Goal: Transaction & Acquisition: Purchase product/service

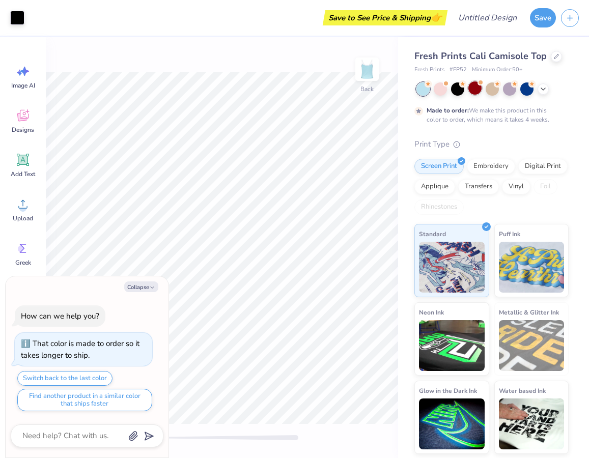
click at [477, 90] on div at bounding box center [475, 88] width 13 height 13
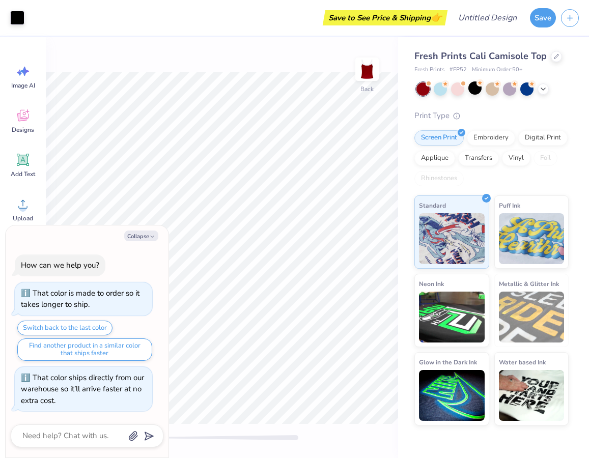
scroll to position [59, 0]
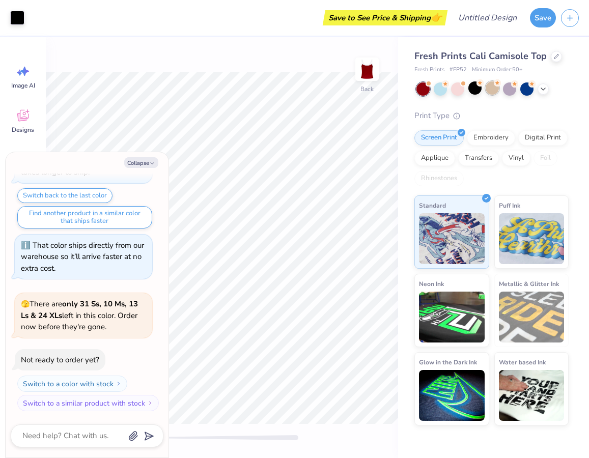
click at [493, 87] on div at bounding box center [492, 88] width 13 height 13
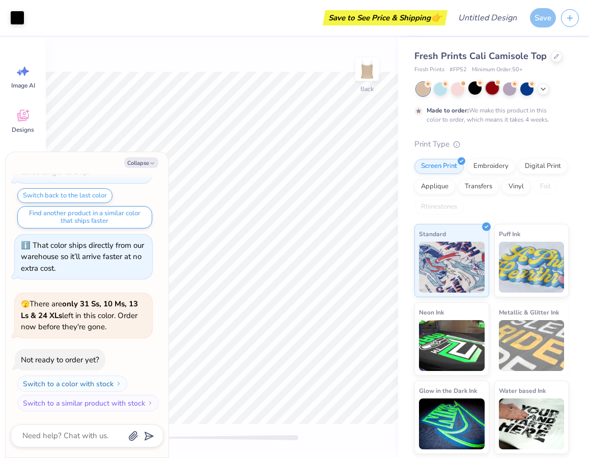
scroll to position [144, 0]
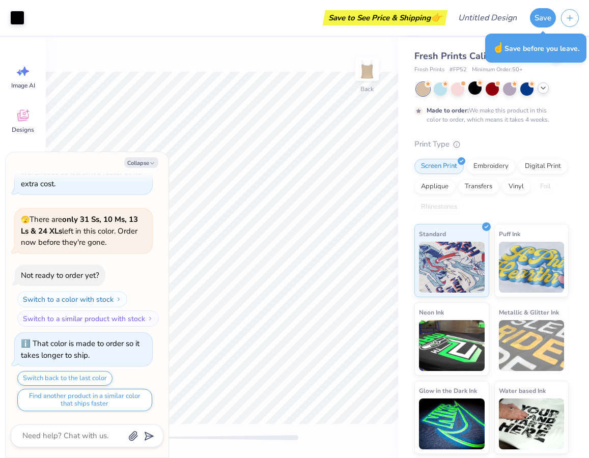
click at [543, 91] on icon at bounding box center [543, 88] width 8 height 8
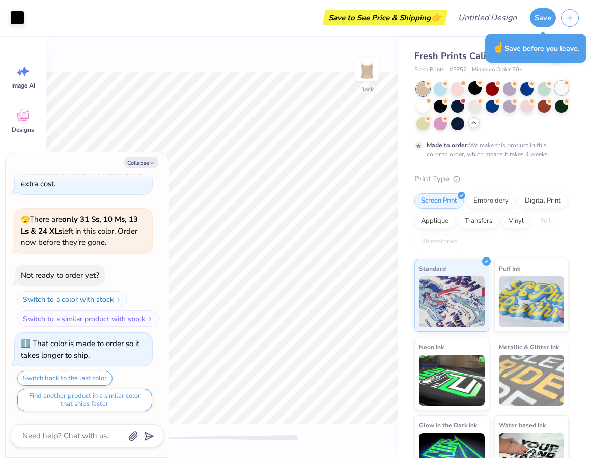
click at [555, 95] on div at bounding box center [561, 88] width 13 height 13
click at [430, 104] on div at bounding box center [423, 105] width 13 height 13
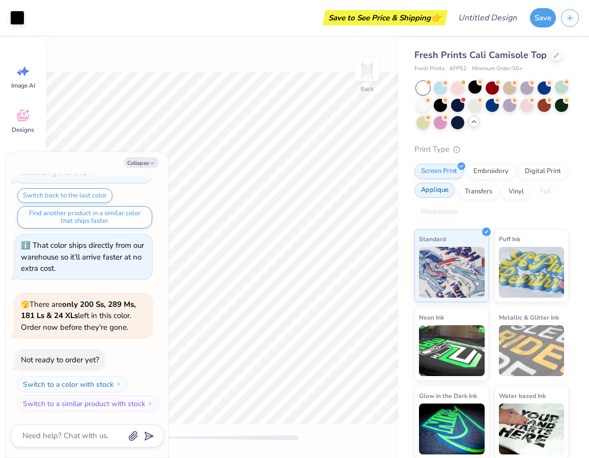
scroll to position [2, 0]
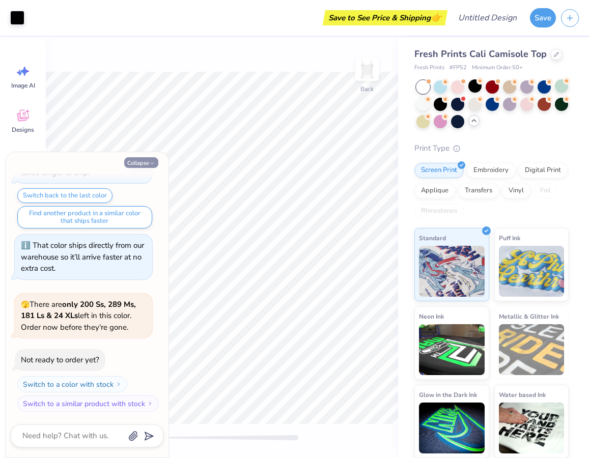
click at [137, 168] on button "Collapse" at bounding box center [141, 162] width 34 height 11
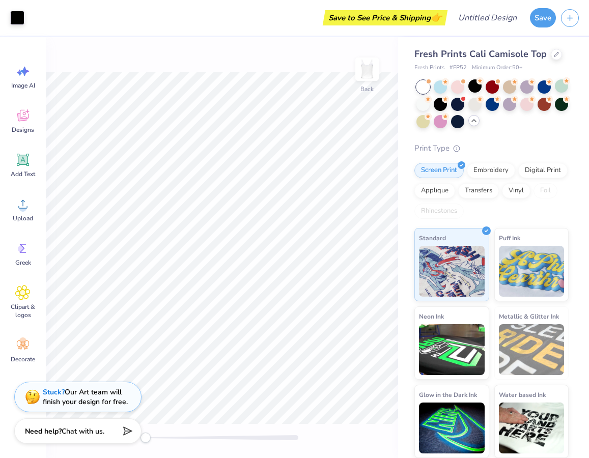
scroll to position [0, 0]
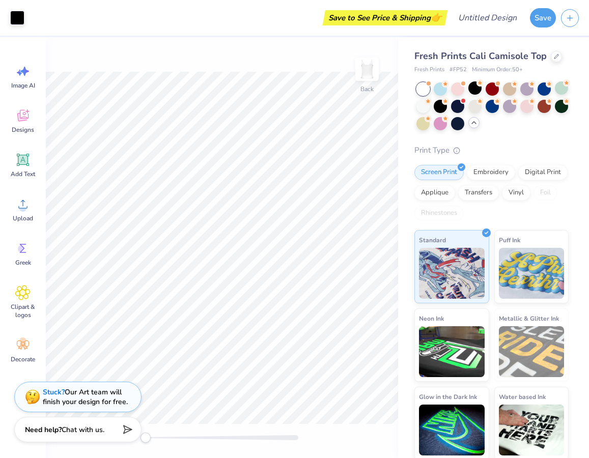
click at [55, 436] on div "Need help? Chat with us." at bounding box center [77, 429] width 127 height 25
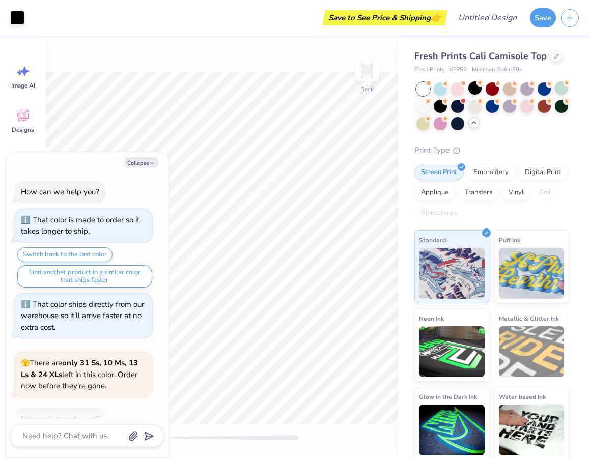
scroll to position [327, 0]
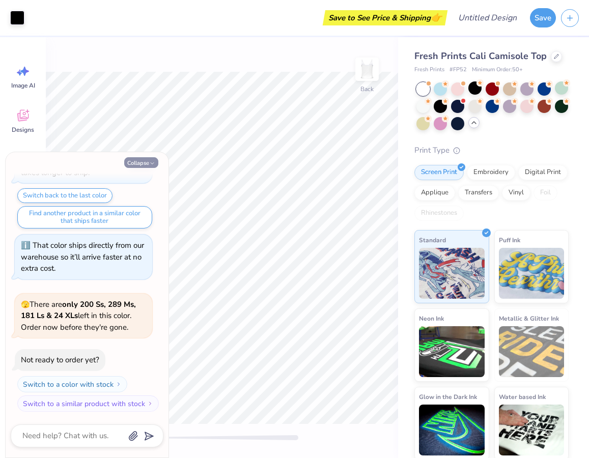
click at [142, 161] on button "Collapse" at bounding box center [141, 162] width 34 height 11
type textarea "x"
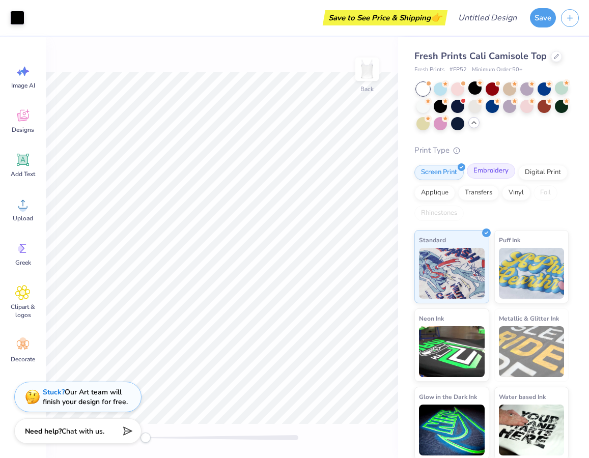
click at [491, 173] on div "Embroidery" at bounding box center [491, 171] width 48 height 15
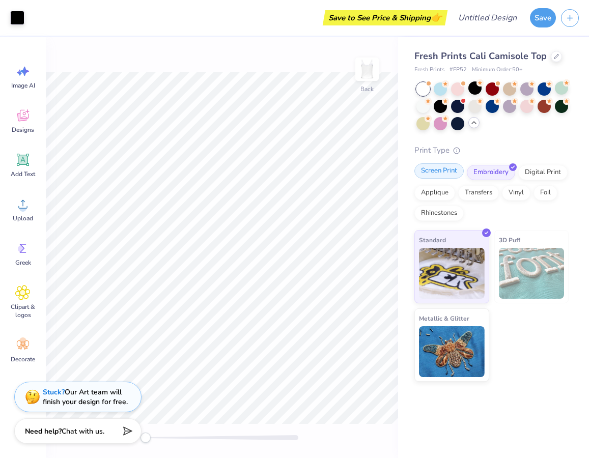
click at [449, 175] on div "Screen Print" at bounding box center [439, 171] width 49 height 15
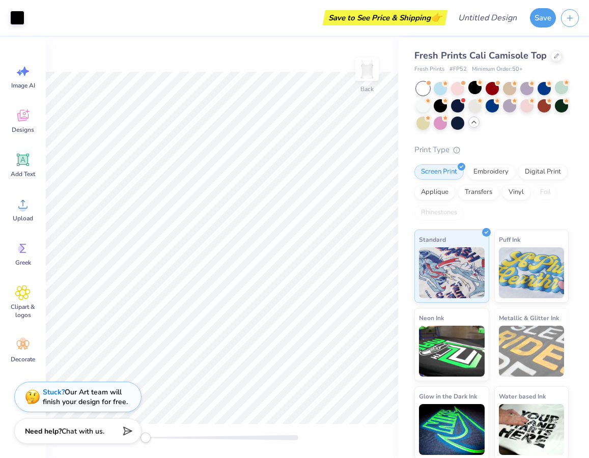
scroll to position [0, 0]
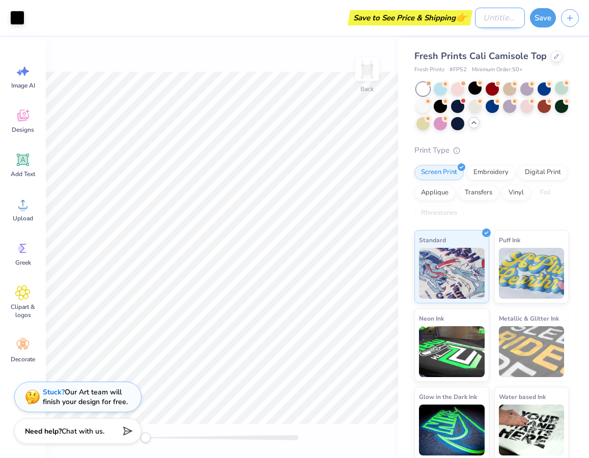
click at [486, 22] on input "Design Title" at bounding box center [500, 18] width 50 height 20
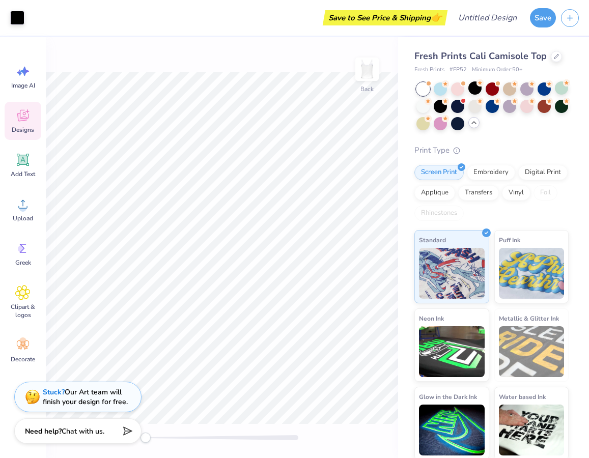
click at [13, 114] on div "Designs" at bounding box center [23, 121] width 37 height 38
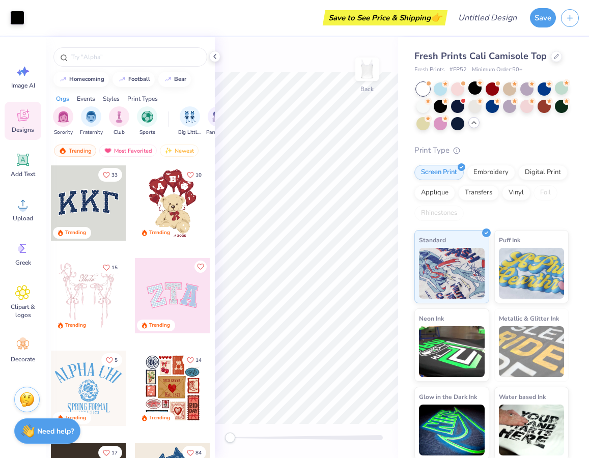
click at [14, 113] on div "Designs" at bounding box center [23, 121] width 37 height 38
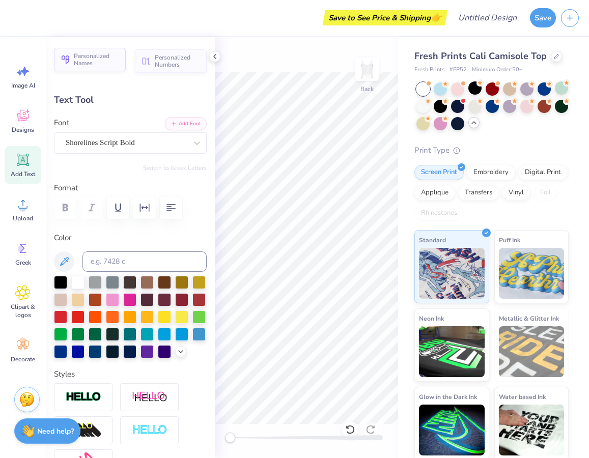
click at [106, 61] on span "Personalized Names" at bounding box center [97, 59] width 46 height 14
type textarea "alpha phi gamma"
click at [282, 55] on div "Back" at bounding box center [306, 247] width 183 height 421
click at [480, 20] on input "Design Title" at bounding box center [500, 18] width 50 height 20
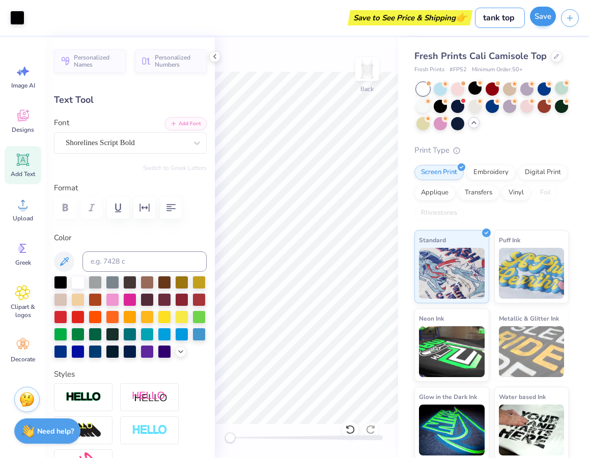
type input "tank top"
click at [550, 19] on button "Save" at bounding box center [543, 16] width 26 height 19
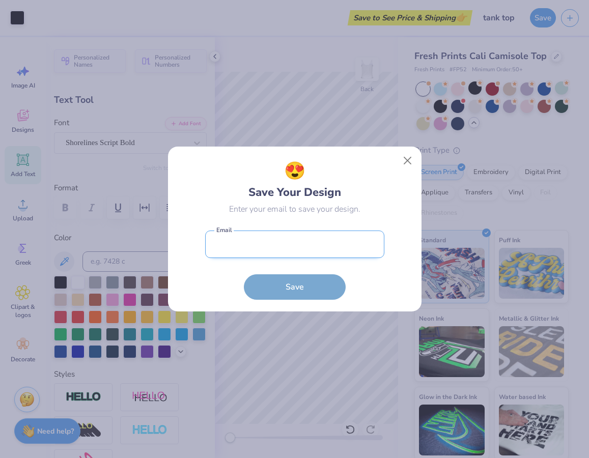
click at [296, 245] on input "email" at bounding box center [294, 245] width 179 height 28
type input "a"
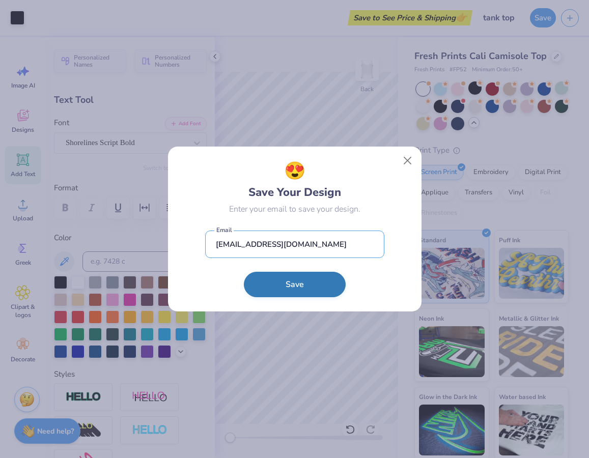
type input "[EMAIL_ADDRESS][DOMAIN_NAME]"
click at [298, 283] on button "Save" at bounding box center [295, 284] width 102 height 25
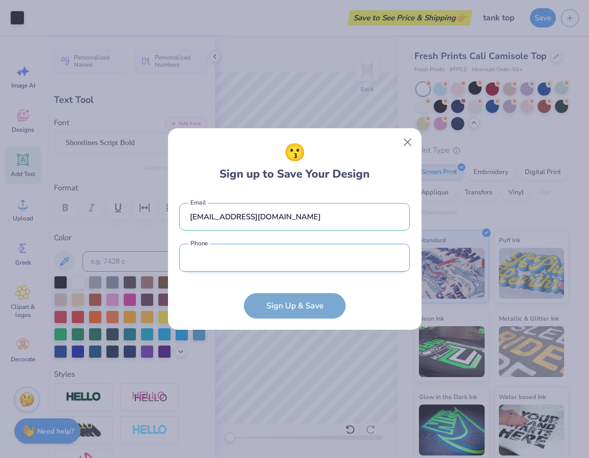
click at [285, 263] on input "tel" at bounding box center [294, 258] width 231 height 28
click at [402, 286] on form "[EMAIL_ADDRESS][DOMAIN_NAME] Email Phone is a required field Phone Sign Up & Sa…" at bounding box center [294, 256] width 231 height 126
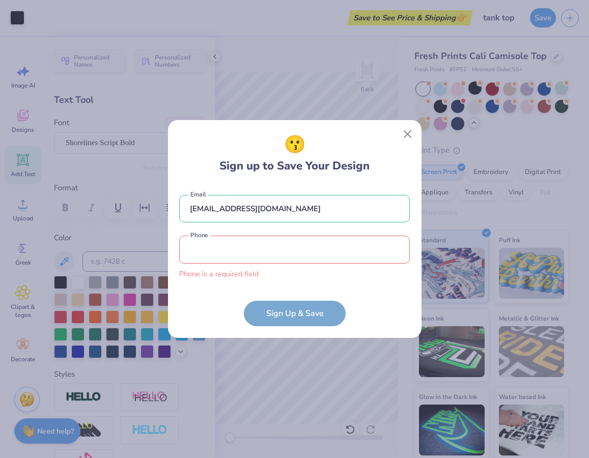
click at [266, 256] on input "tel" at bounding box center [294, 250] width 231 height 28
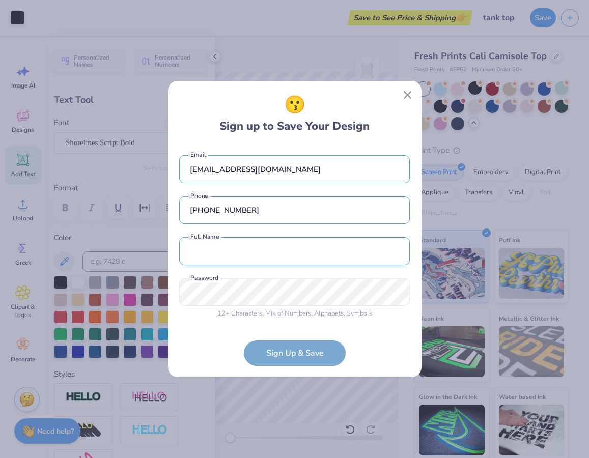
type input "[PHONE_NUMBER]"
click at [286, 256] on input "text" at bounding box center [294, 251] width 231 height 28
type input "[PERSON_NAME]"
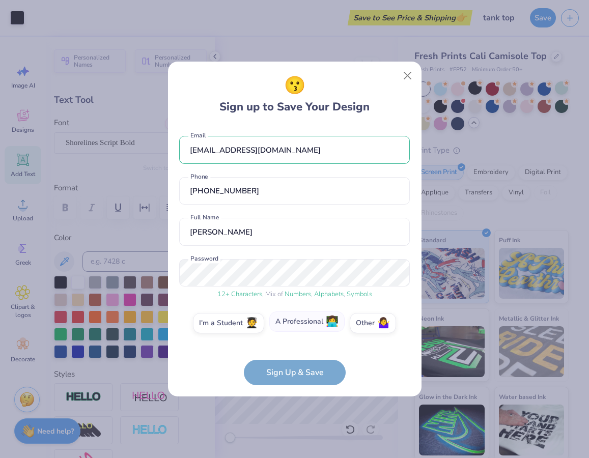
click at [295, 329] on label "A Professional 👩‍💻" at bounding box center [306, 322] width 75 height 20
click at [295, 329] on input "A Professional 👩‍💻" at bounding box center [294, 325] width 7 height 7
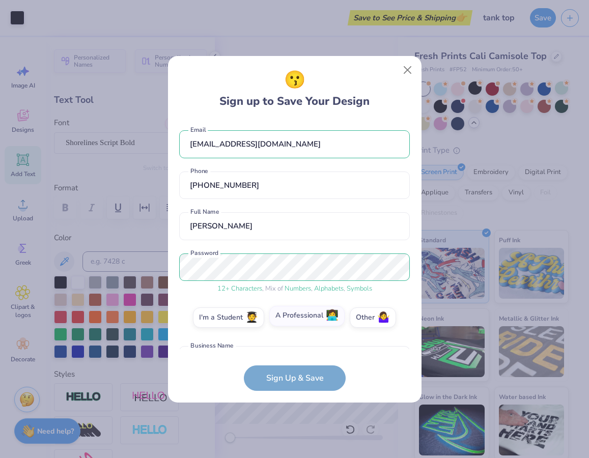
scroll to position [70, 0]
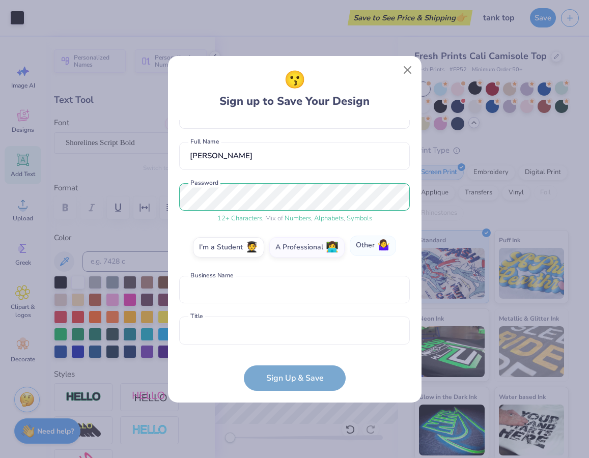
click at [371, 248] on label "Other 🤷‍♀️" at bounding box center [373, 246] width 46 height 20
click at [298, 317] on input "Other 🤷‍♀️" at bounding box center [294, 320] width 7 height 7
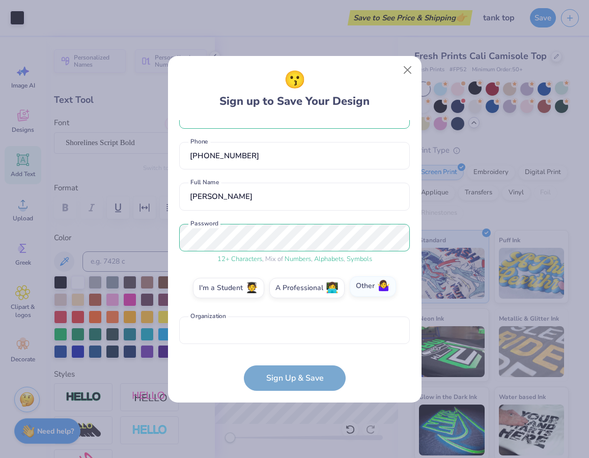
scroll to position [30, 0]
click at [277, 333] on input "text" at bounding box center [294, 331] width 231 height 28
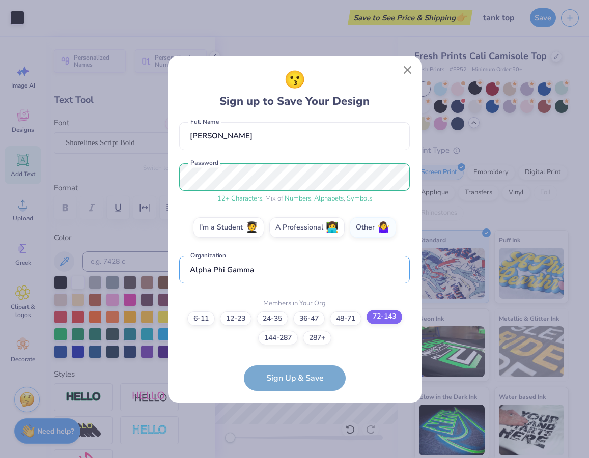
type input "Alpha Phi Gamma"
click at [384, 316] on label "72-143" at bounding box center [385, 317] width 36 height 14
click at [298, 415] on input "72-143" at bounding box center [294, 418] width 7 height 7
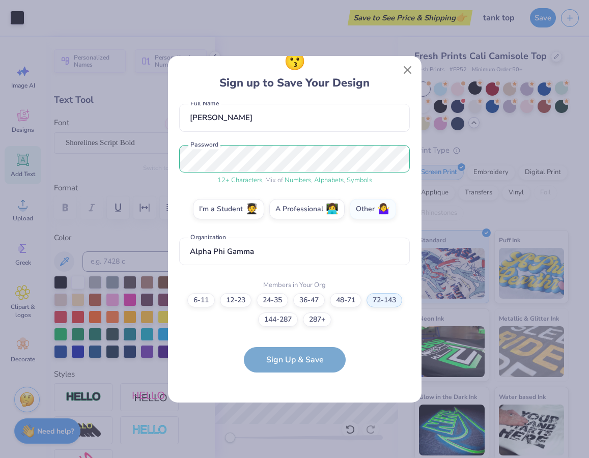
scroll to position [0, 0]
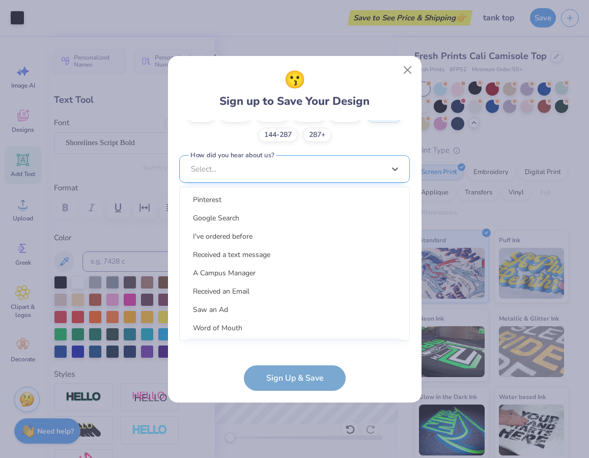
click at [269, 338] on div "option LinkedIn focused, 9 of 15. 15 results available. Use Up and Down to choo…" at bounding box center [294, 248] width 231 height 186
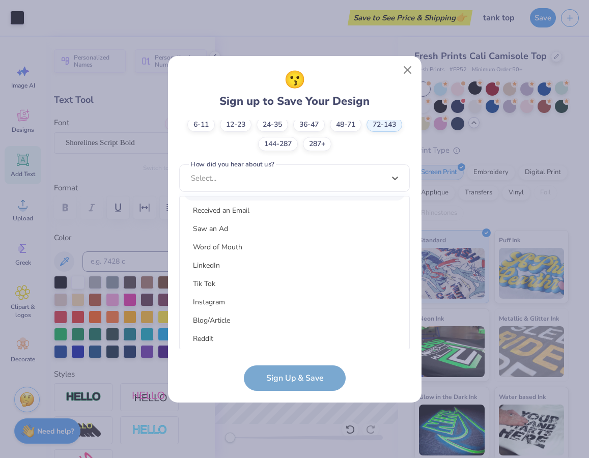
scroll to position [129, 0]
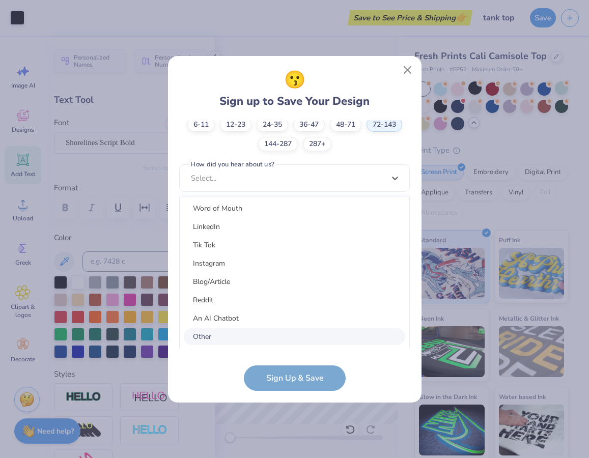
click at [276, 342] on div "Other" at bounding box center [295, 337] width 222 height 17
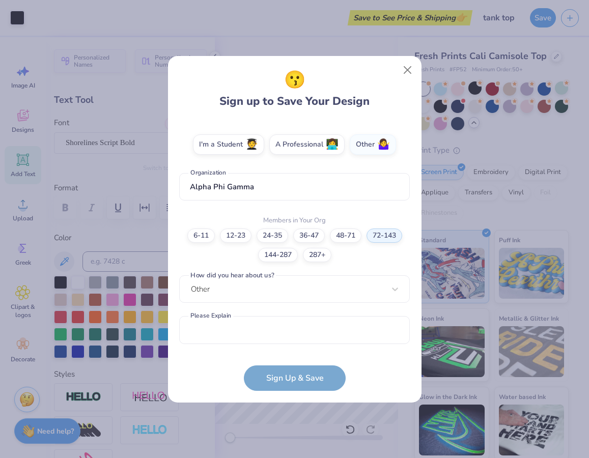
scroll to position [172, 0]
click at [276, 342] on input "text" at bounding box center [294, 331] width 231 height 28
click at [257, 287] on div "Other" at bounding box center [294, 290] width 231 height 28
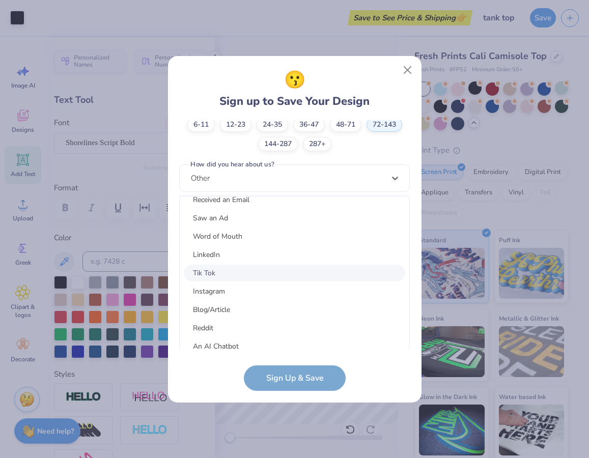
scroll to position [129, 0]
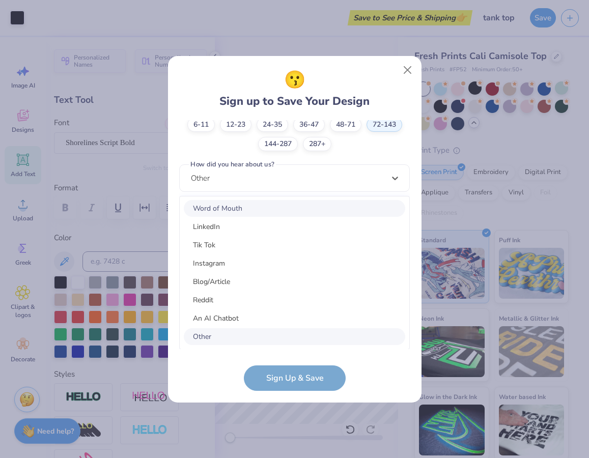
click at [254, 212] on div "Word of Mouth" at bounding box center [295, 208] width 222 height 17
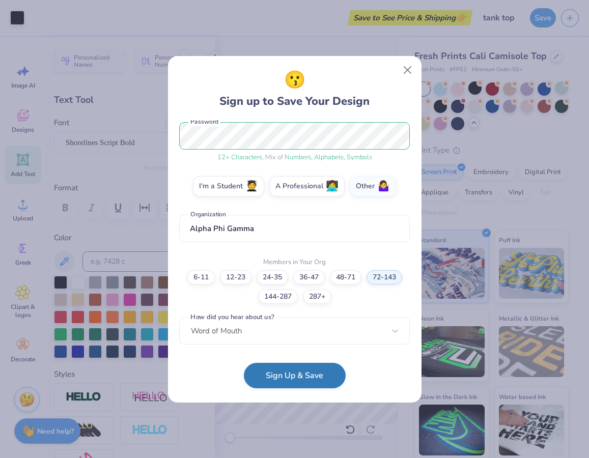
click at [262, 373] on button "Sign Up & Save" at bounding box center [295, 375] width 102 height 25
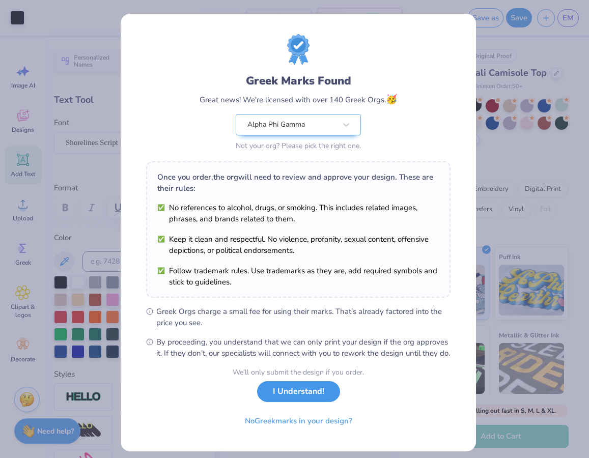
click at [302, 402] on button "I Understand!" at bounding box center [298, 392] width 83 height 21
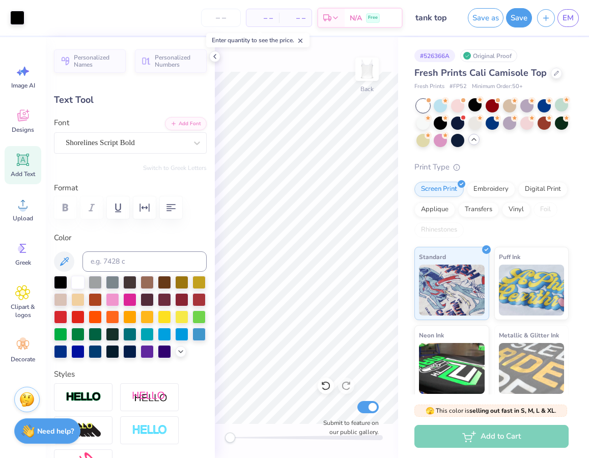
click at [280, 14] on div "– – Total" at bounding box center [295, 17] width 33 height 17
click at [261, 14] on span "– –" at bounding box center [263, 18] width 20 height 11
click at [206, 21] on input "number" at bounding box center [221, 18] width 40 height 18
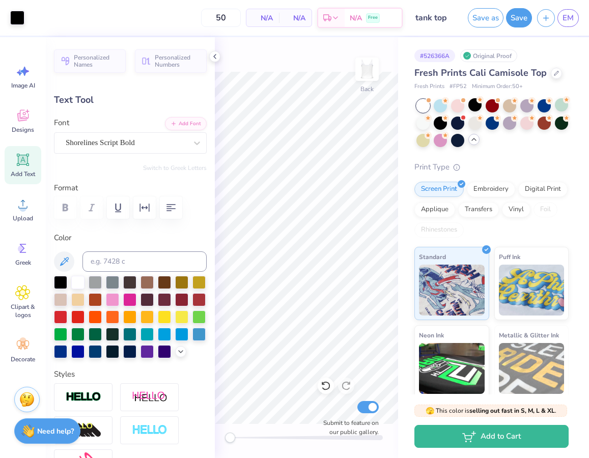
click at [159, 23] on div "50 N/A Per Item N/A Total Est. Delivery N/A Free" at bounding box center [216, 18] width 373 height 36
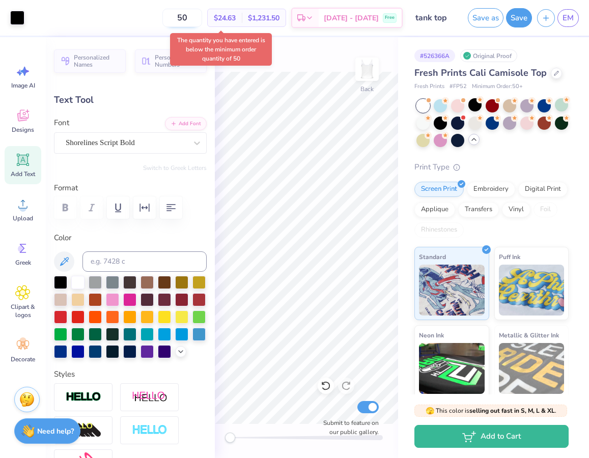
click at [191, 20] on input "50" at bounding box center [183, 18] width 40 height 18
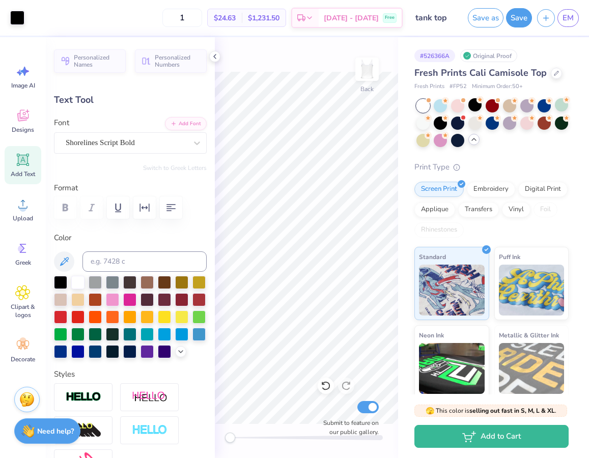
type input "50"
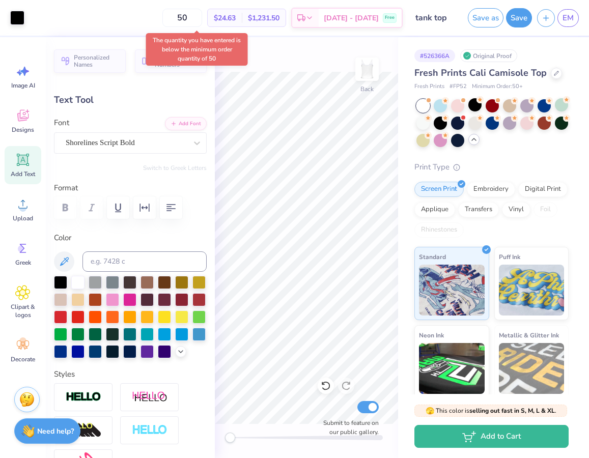
click at [155, 26] on div "50 $24.63 Per Item $1,231.50 Total Est. Delivery [DATE] - [DATE] Free" at bounding box center [216, 18] width 373 height 36
